Goal: Information Seeking & Learning: Learn about a topic

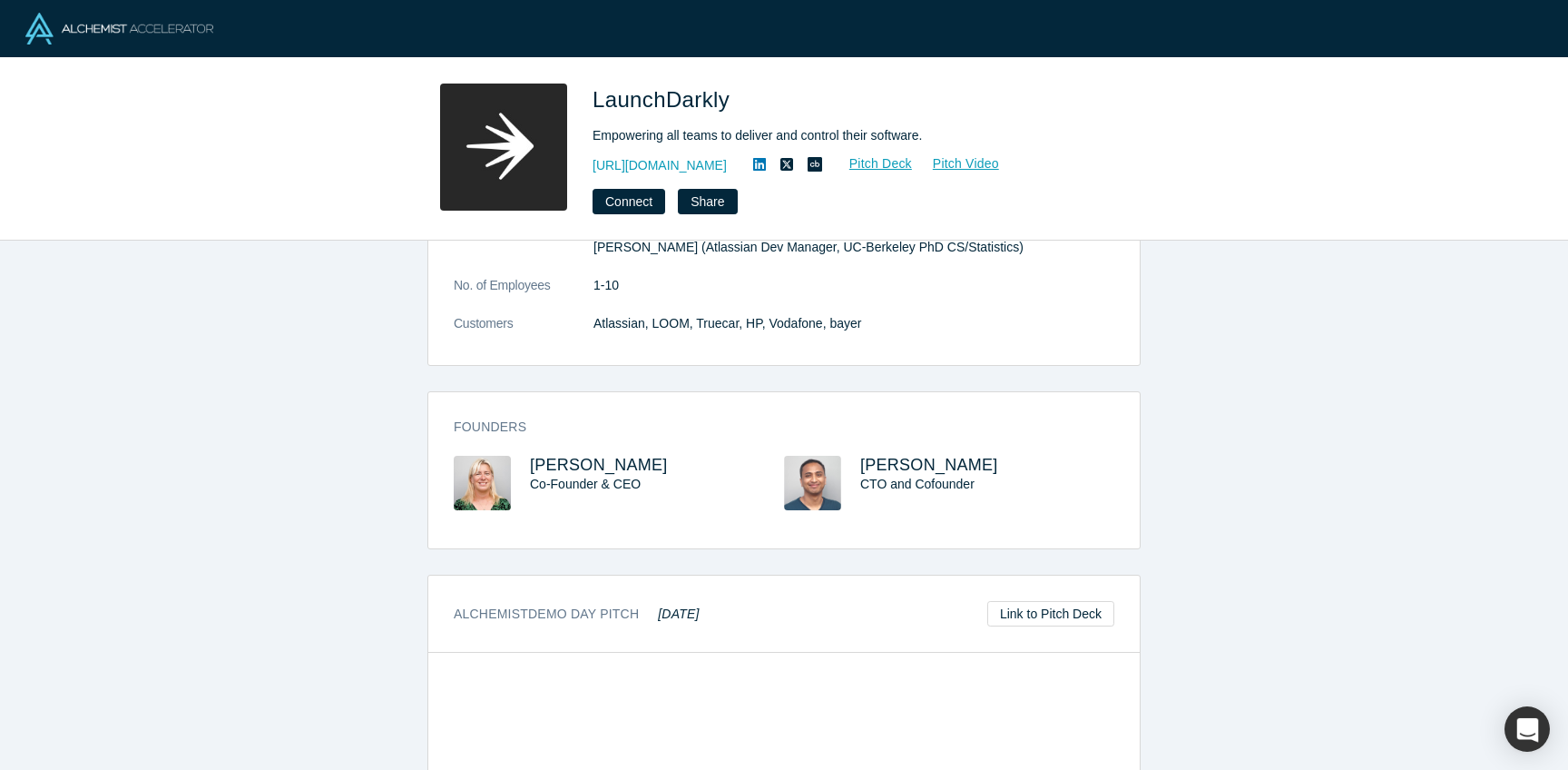
scroll to position [55, 0]
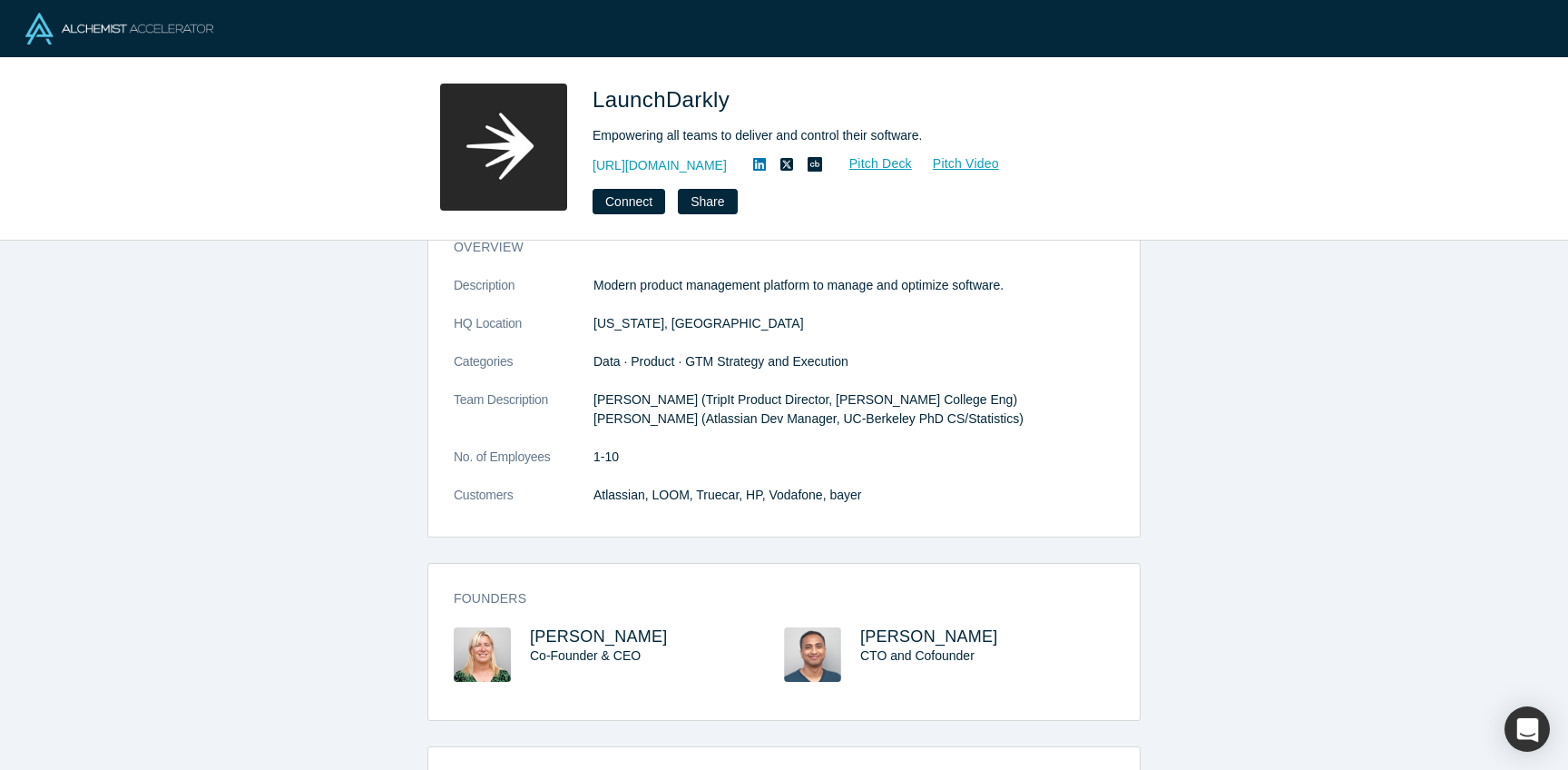
click at [199, 41] on img at bounding box center [119, 28] width 188 height 32
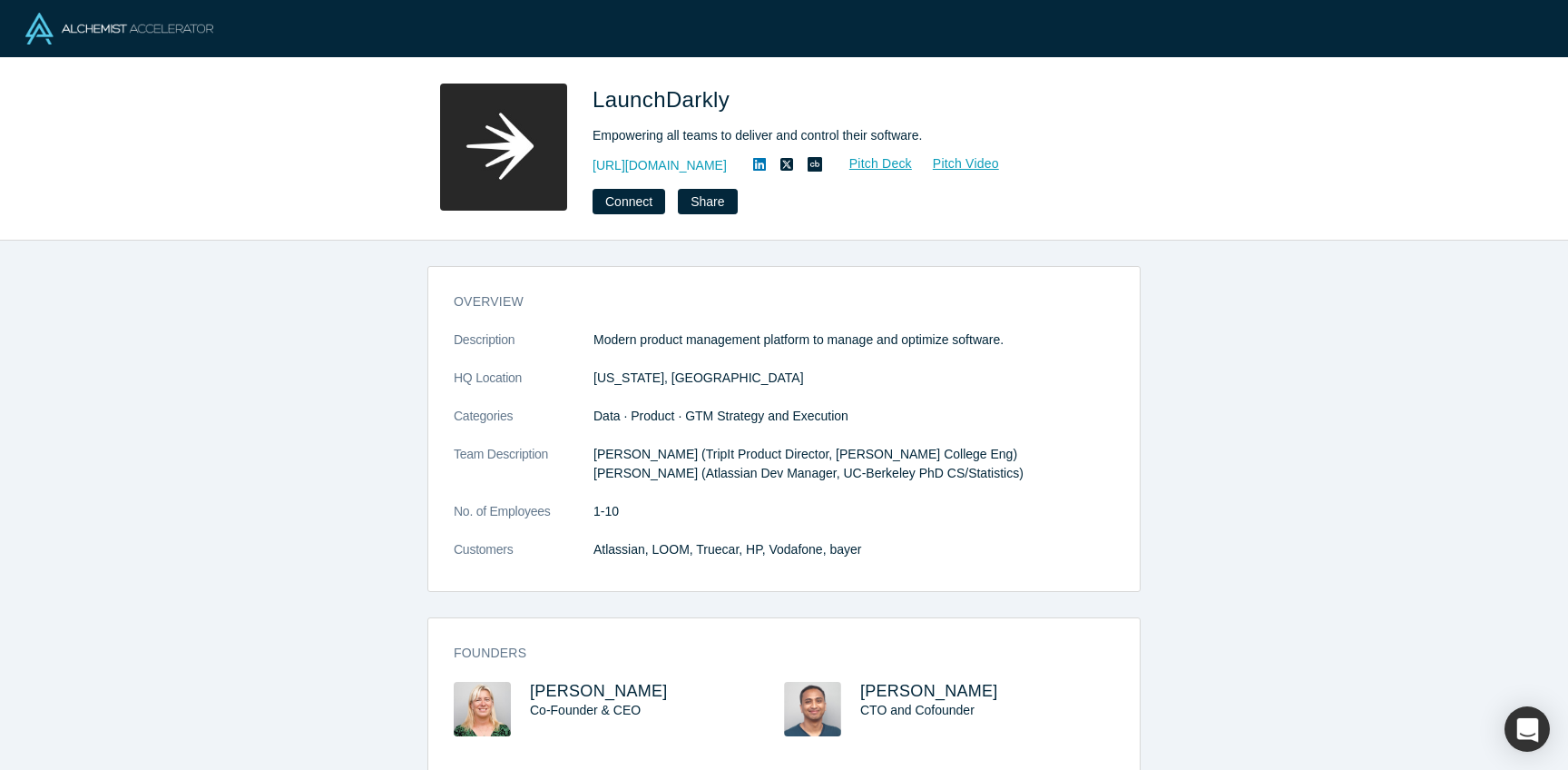
click at [117, 44] on img at bounding box center [119, 28] width 188 height 32
